Goal: Navigation & Orientation: Find specific page/section

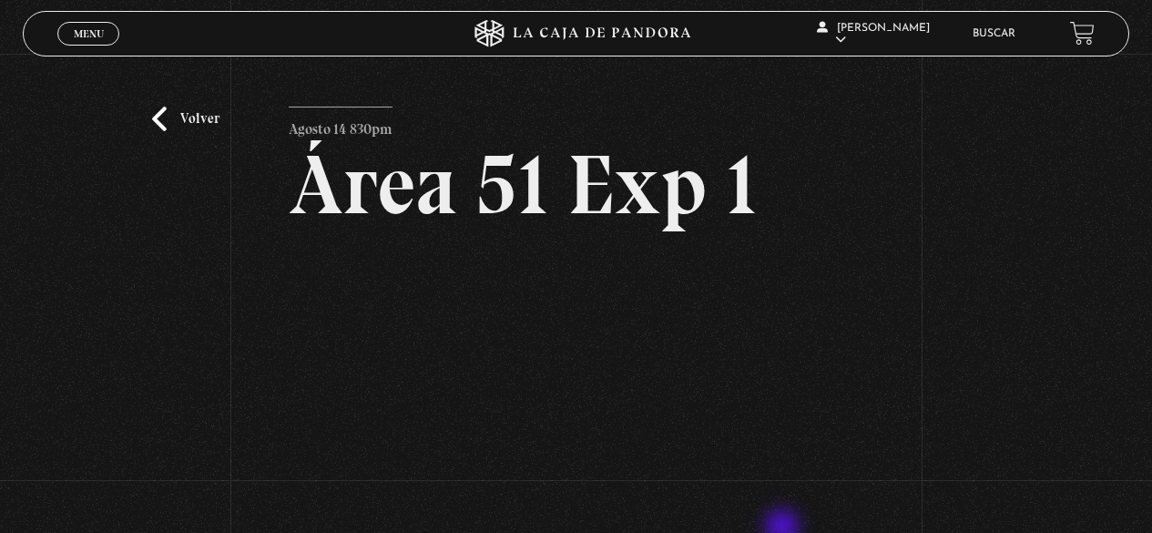
scroll to position [266, 0]
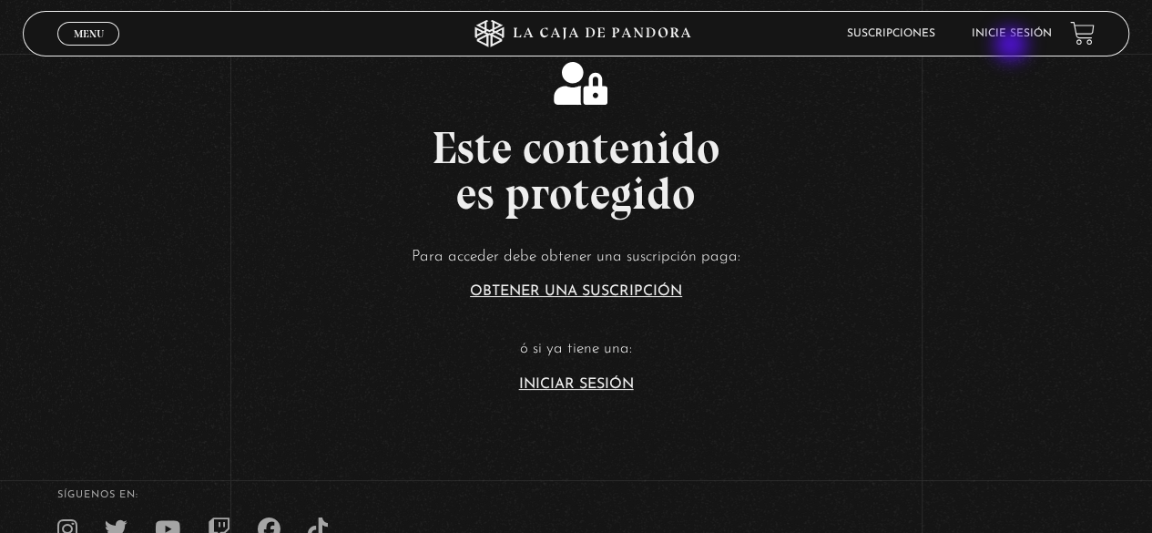
click at [1012, 46] on li "Inicie sesión" at bounding box center [1012, 33] width 80 height 28
click at [1012, 36] on link "Inicie sesión" at bounding box center [1012, 33] width 80 height 11
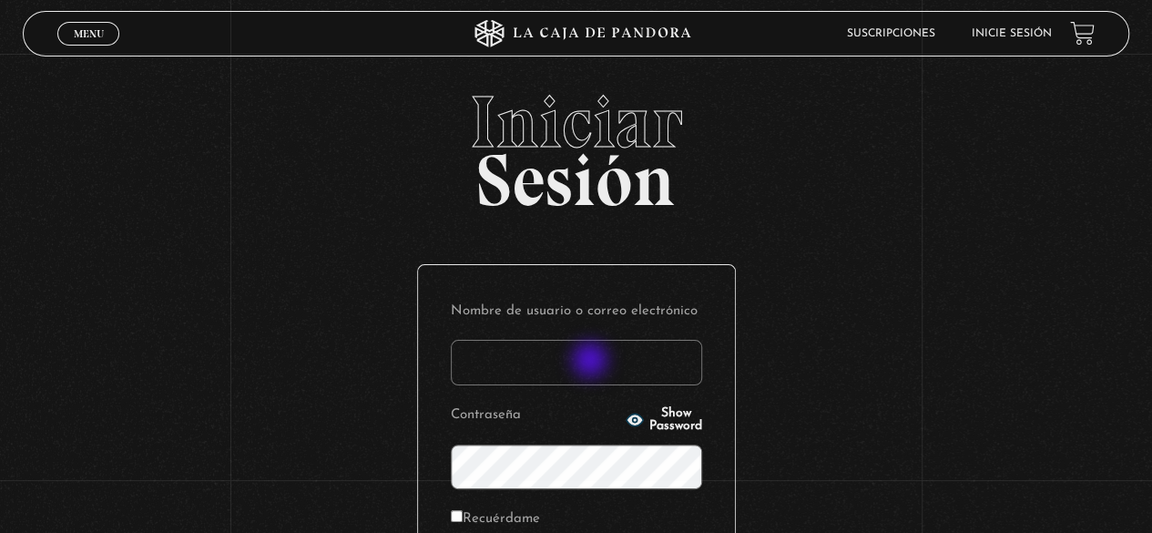
click at [592, 361] on input "Nombre de usuario o correo electrónico" at bounding box center [576, 363] width 251 height 46
click at [533, 352] on input "Nombre de usuario o correo electrónico" at bounding box center [576, 363] width 251 height 46
type input "s.pamgm@yahoo.com"
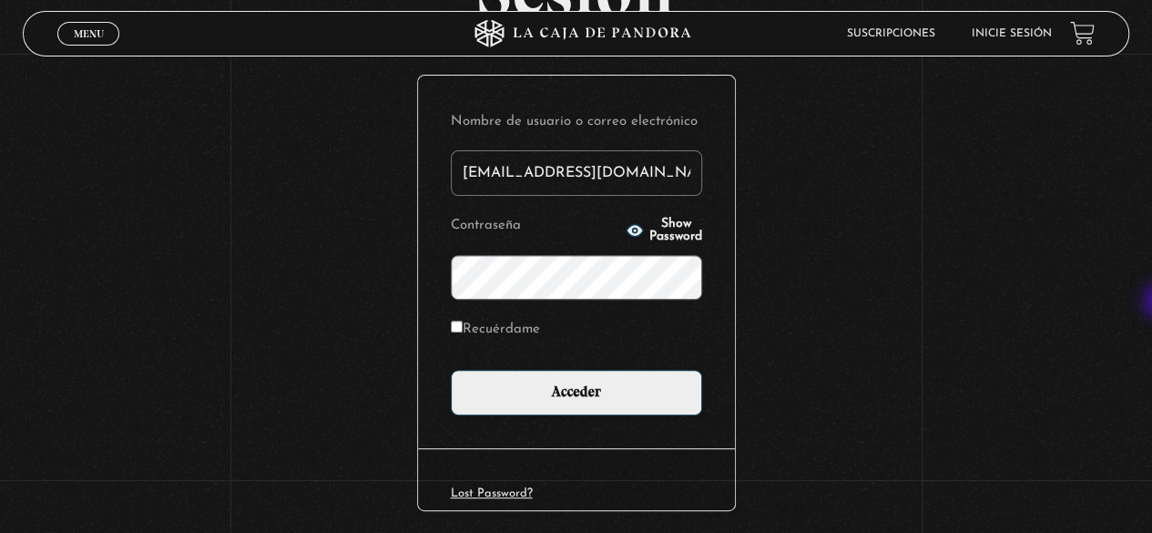
scroll to position [188, 0]
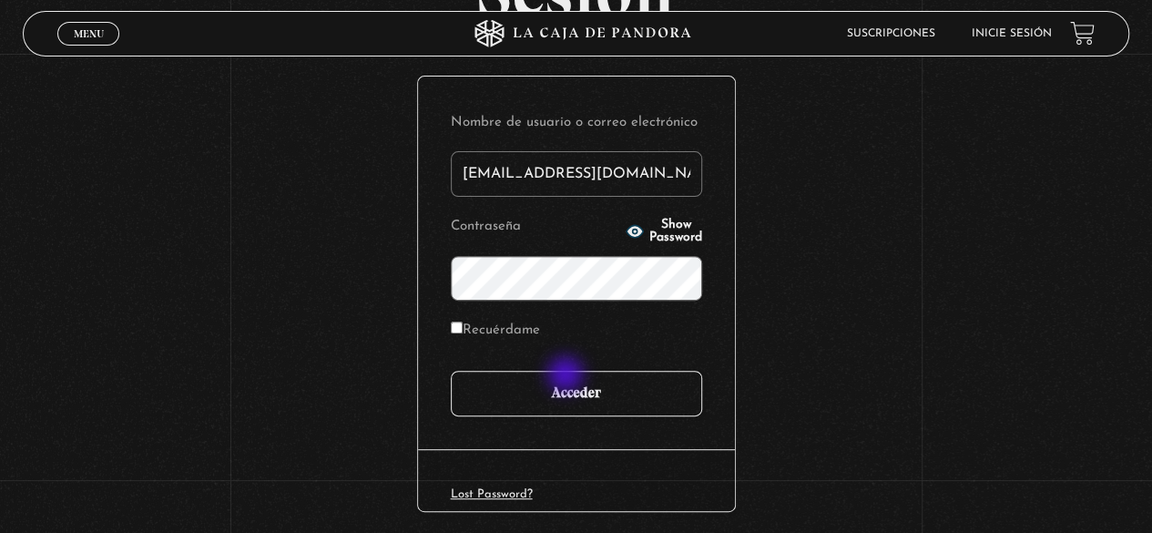
click at [567, 376] on input "Acceder" at bounding box center [576, 394] width 251 height 46
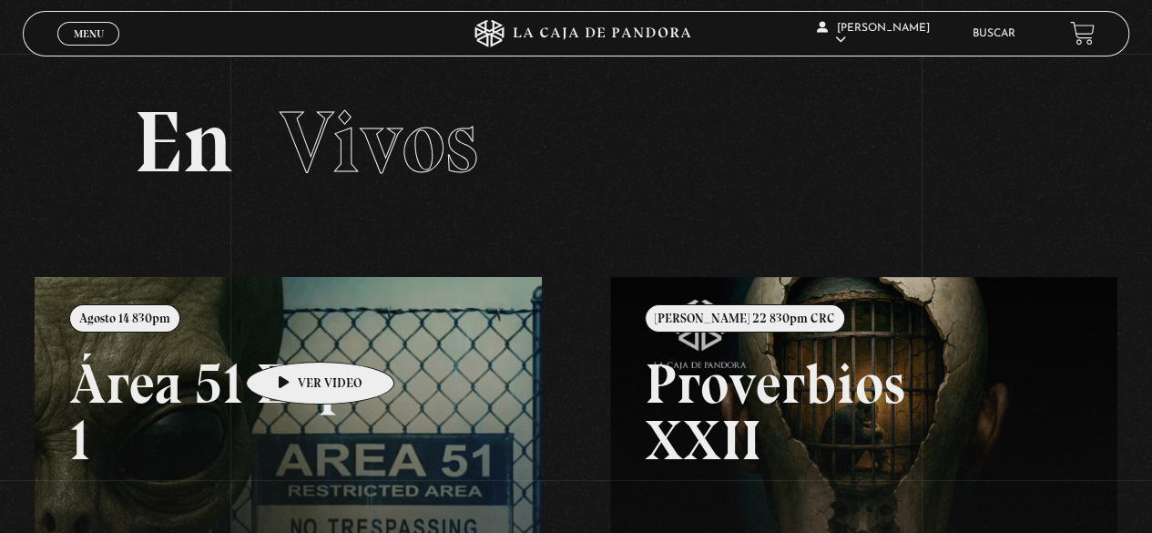
click at [291, 334] on link at bounding box center [611, 543] width 1152 height 533
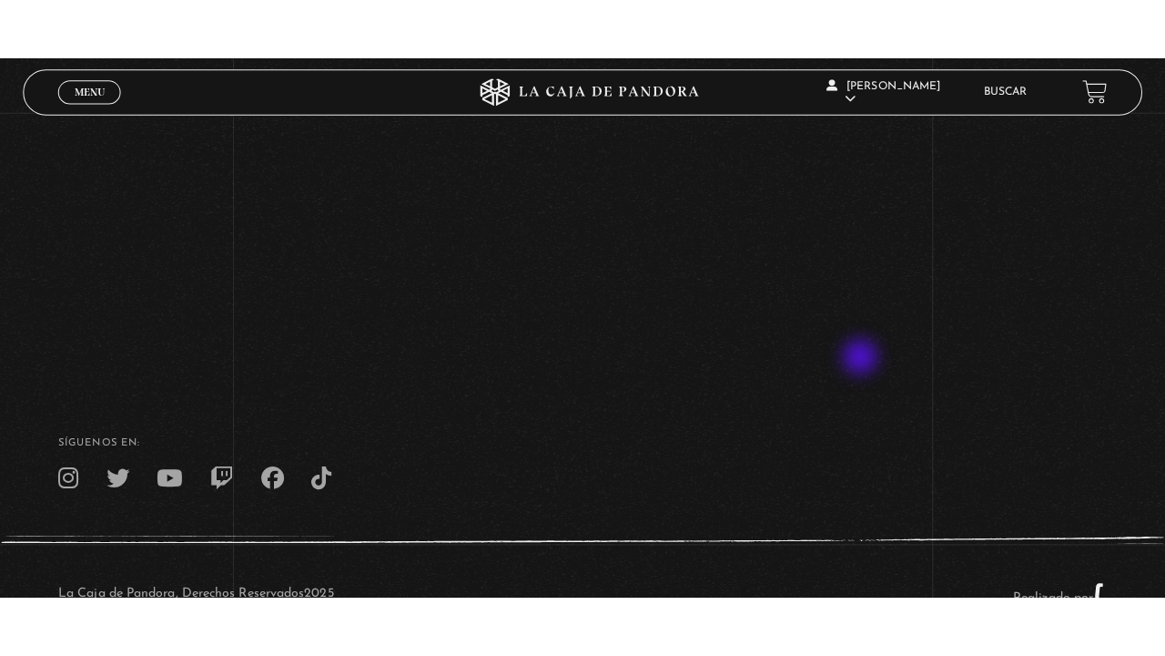
scroll to position [266, 0]
